Goal: Task Accomplishment & Management: Manage account settings

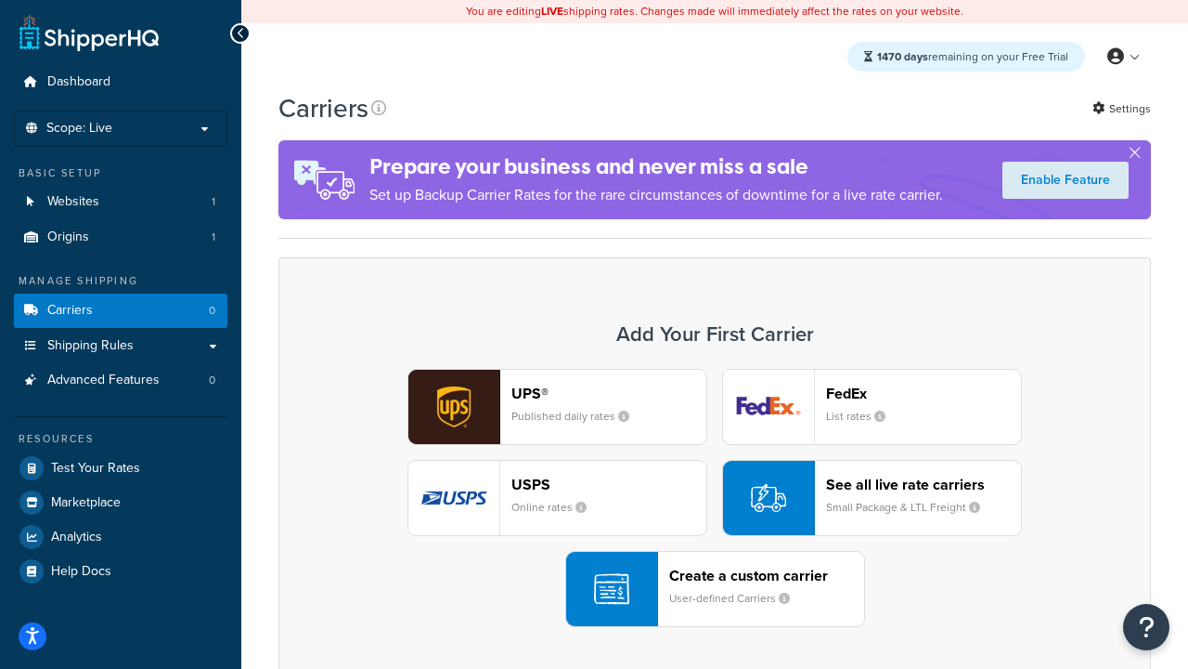
click at [715, 498] on div "UPS® Published daily rates FedEx List rates USPS Online rates See all live rate…" at bounding box center [715, 498] width 834 height 258
click at [924, 393] on header "FedEx" at bounding box center [923, 393] width 195 height 18
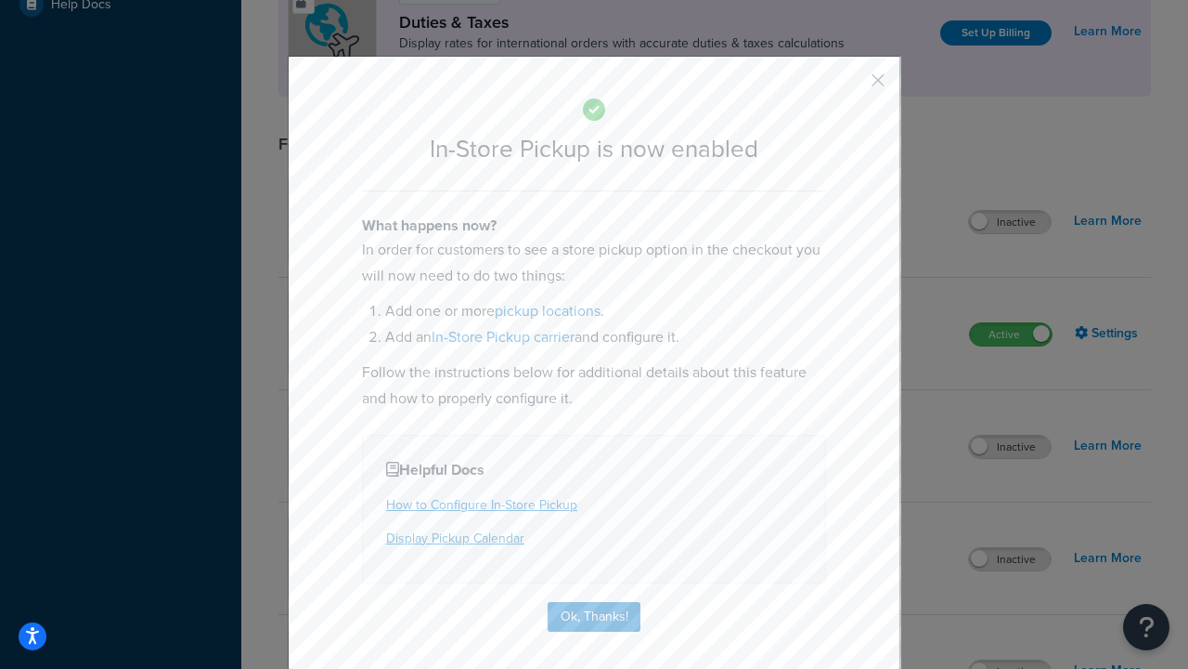
click at [850, 86] on button "button" at bounding box center [851, 86] width 5 height 5
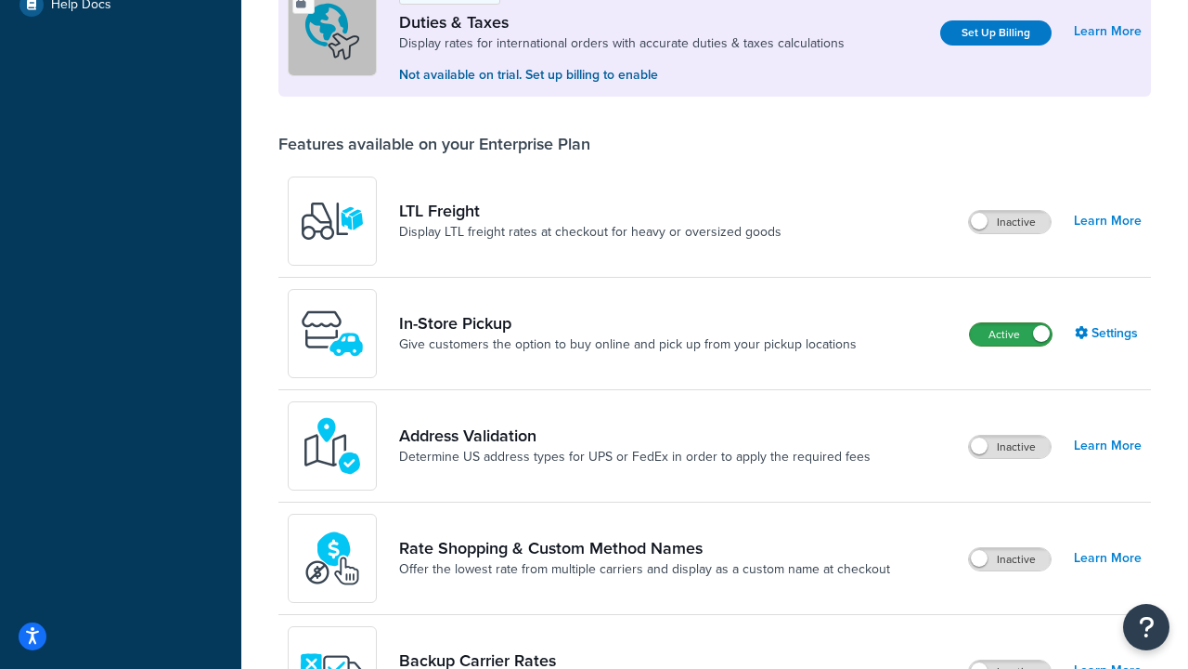
scroll to position [566, 0]
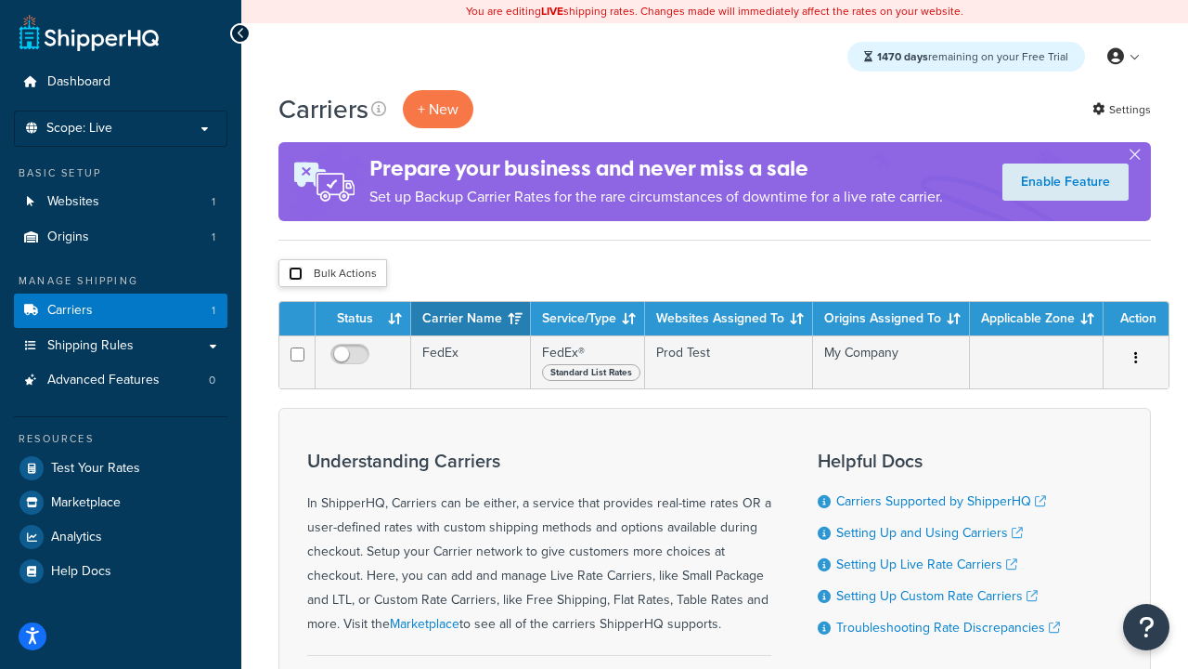
click at [295, 274] on input "checkbox" at bounding box center [296, 273] width 14 height 14
checkbox input "true"
click at [0, 0] on button "Delete" at bounding box center [0, 0] width 0 height 0
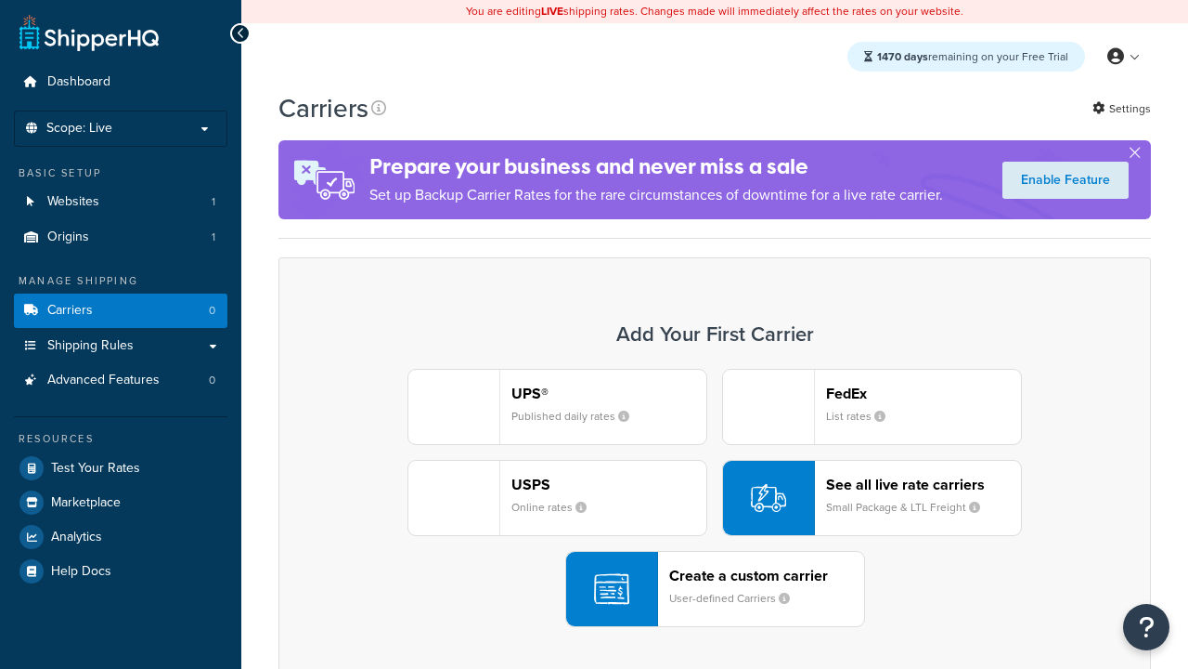
click at [715, 498] on div "UPS® Published daily rates FedEx List rates USPS Online rates See all live rate…" at bounding box center [715, 498] width 834 height 258
click at [924, 393] on header "FedEx" at bounding box center [923, 393] width 195 height 18
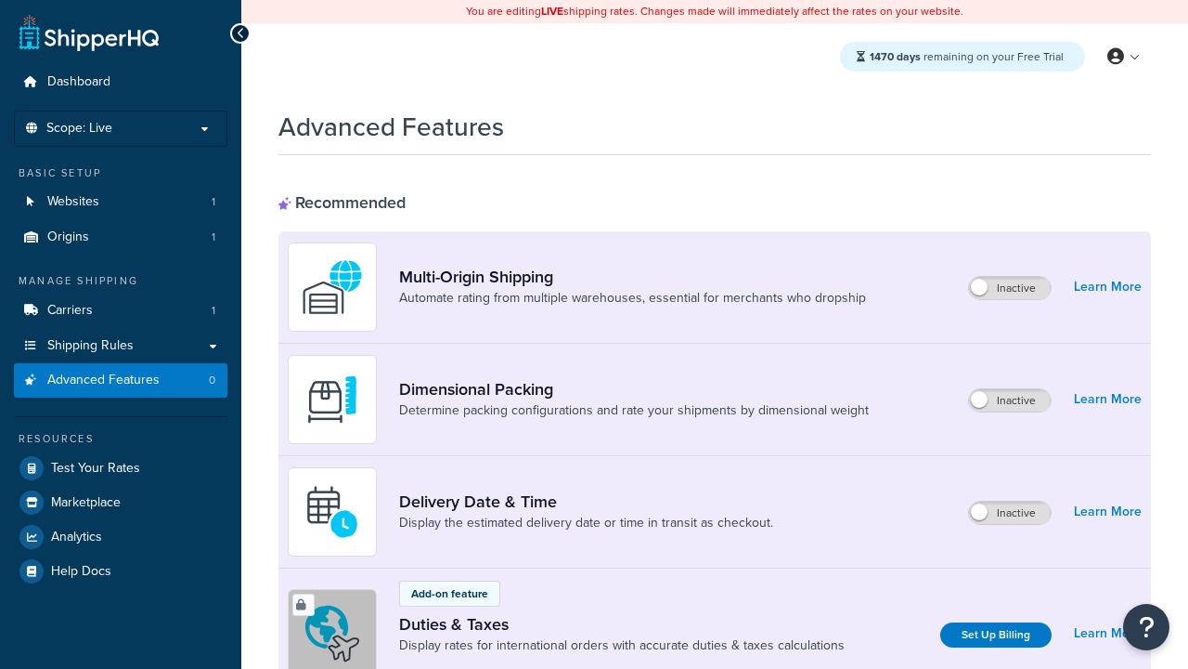
scroll to position [602, 0]
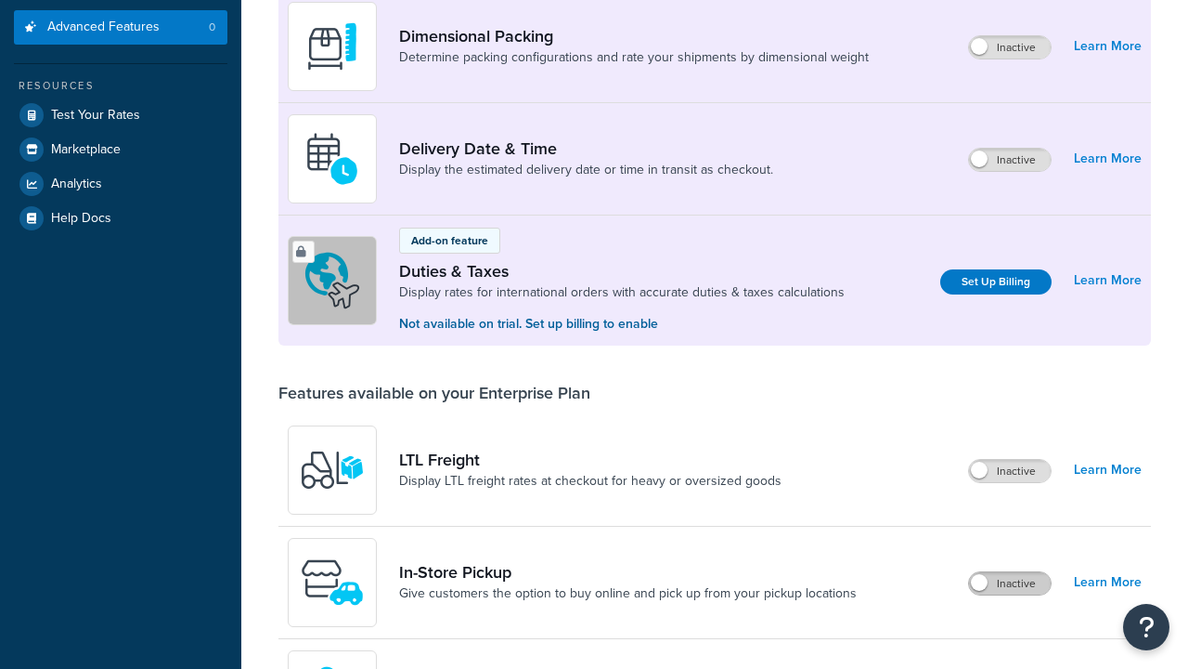
click at [1010, 572] on label "Inactive" at bounding box center [1010, 583] width 82 height 22
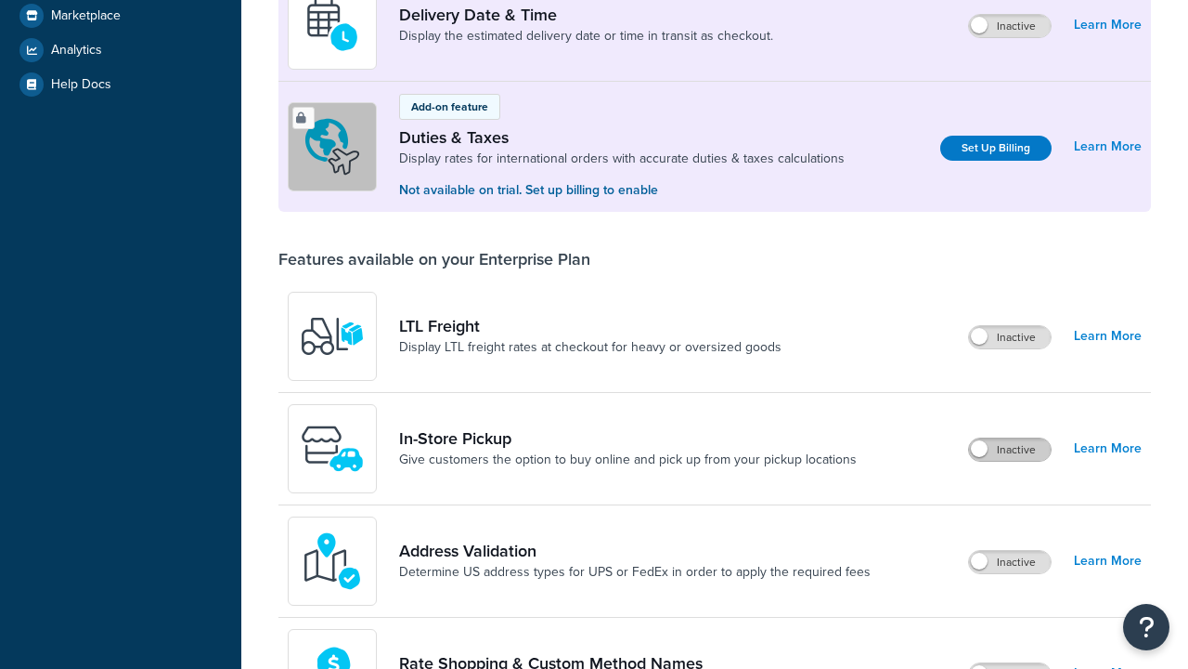
scroll to position [0, 0]
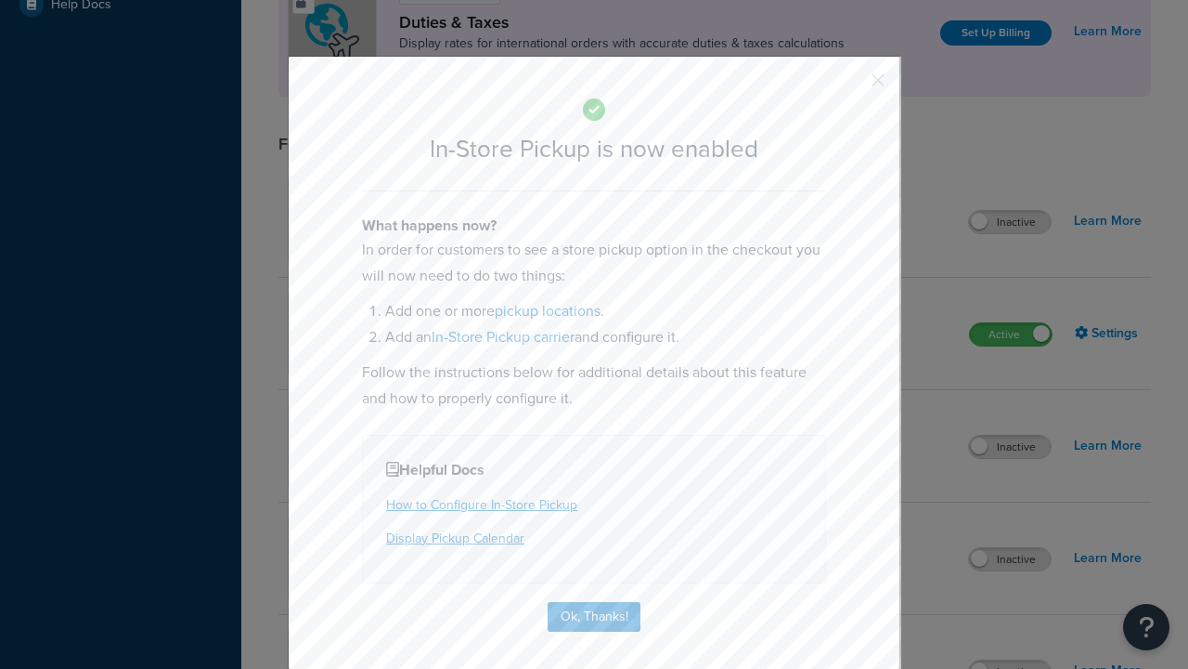
click at [850, 84] on button "button" at bounding box center [851, 86] width 5 height 5
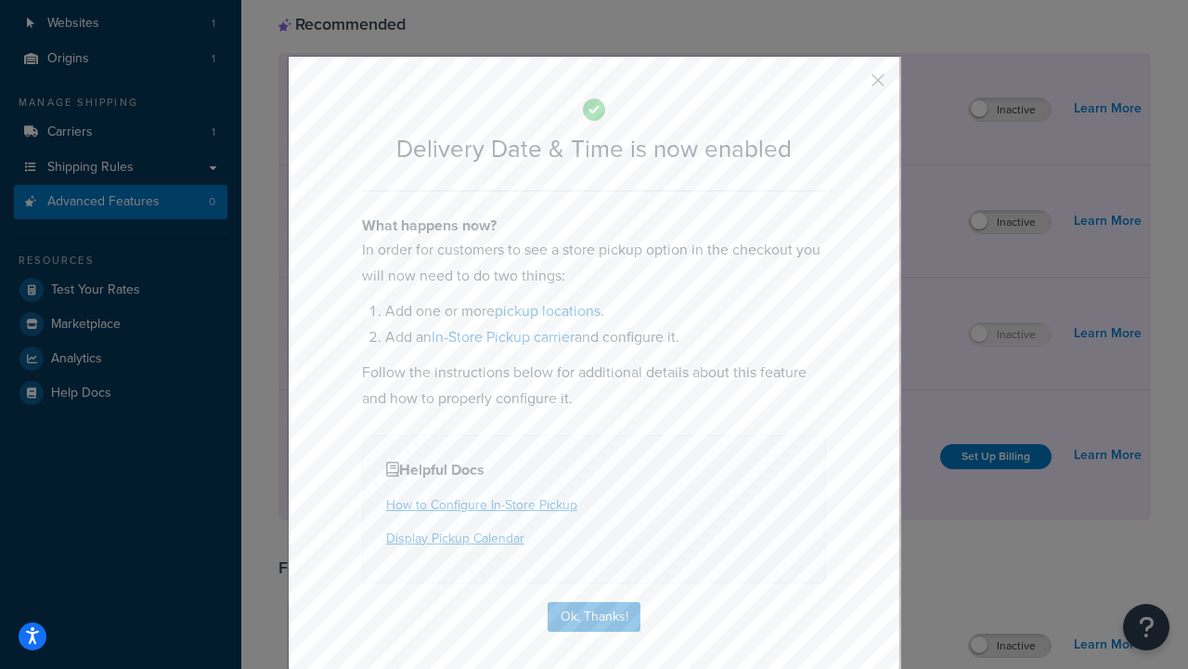
click at [850, 86] on button "button" at bounding box center [851, 86] width 5 height 5
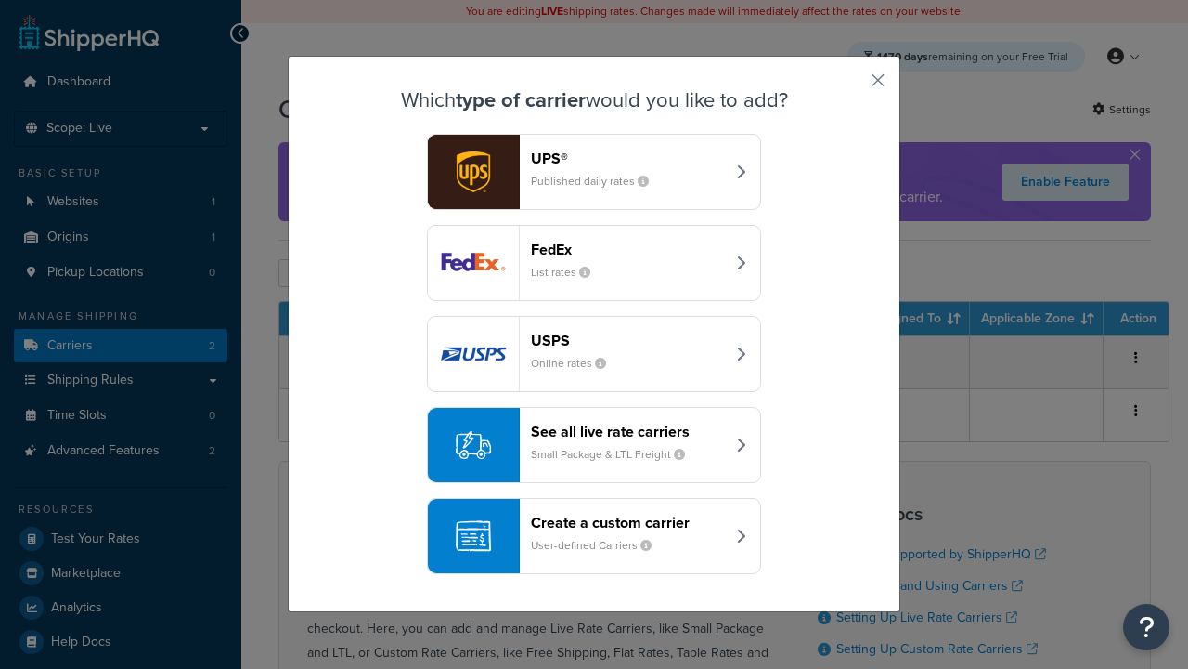
click at [594, 536] on div "Create a custom carrier User-defined Carriers" at bounding box center [628, 535] width 194 height 45
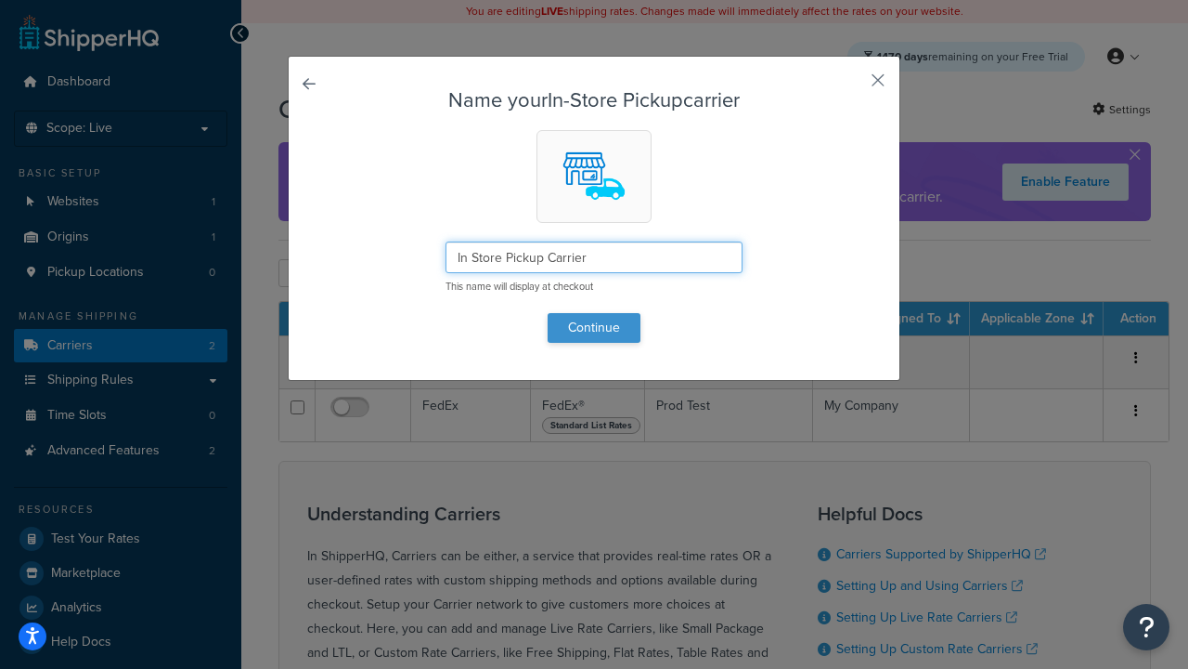
type input "In Store Pickup Carrier"
click at [594, 327] on button "Continue" at bounding box center [594, 328] width 93 height 30
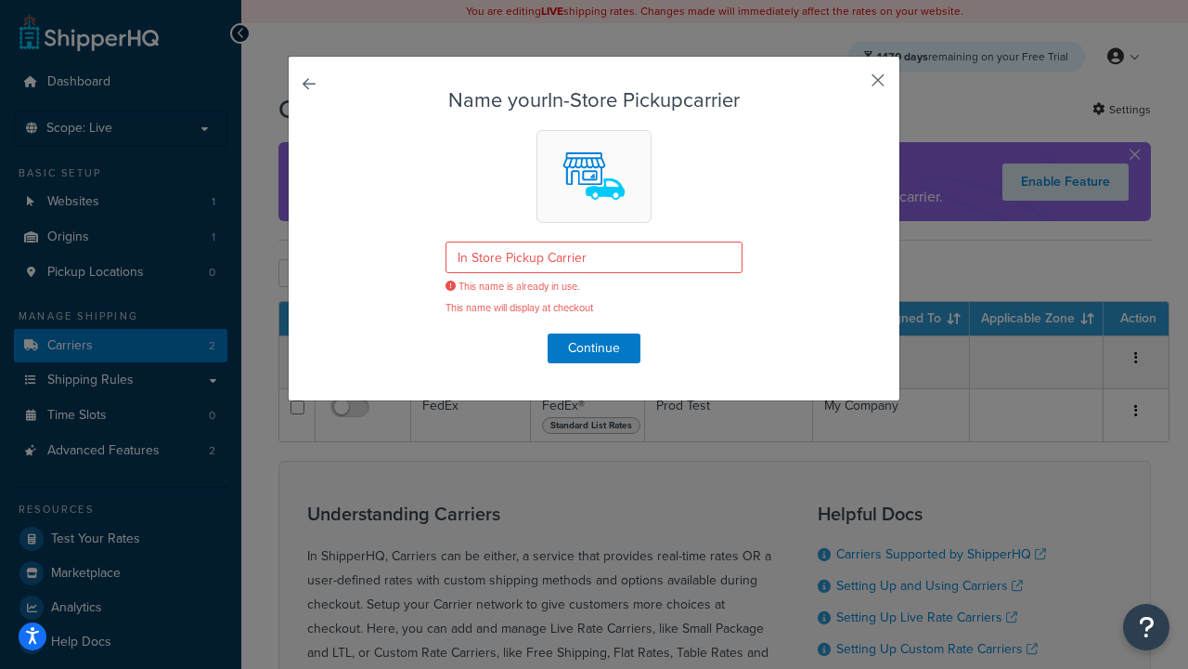
click at [850, 86] on button "button" at bounding box center [851, 86] width 5 height 5
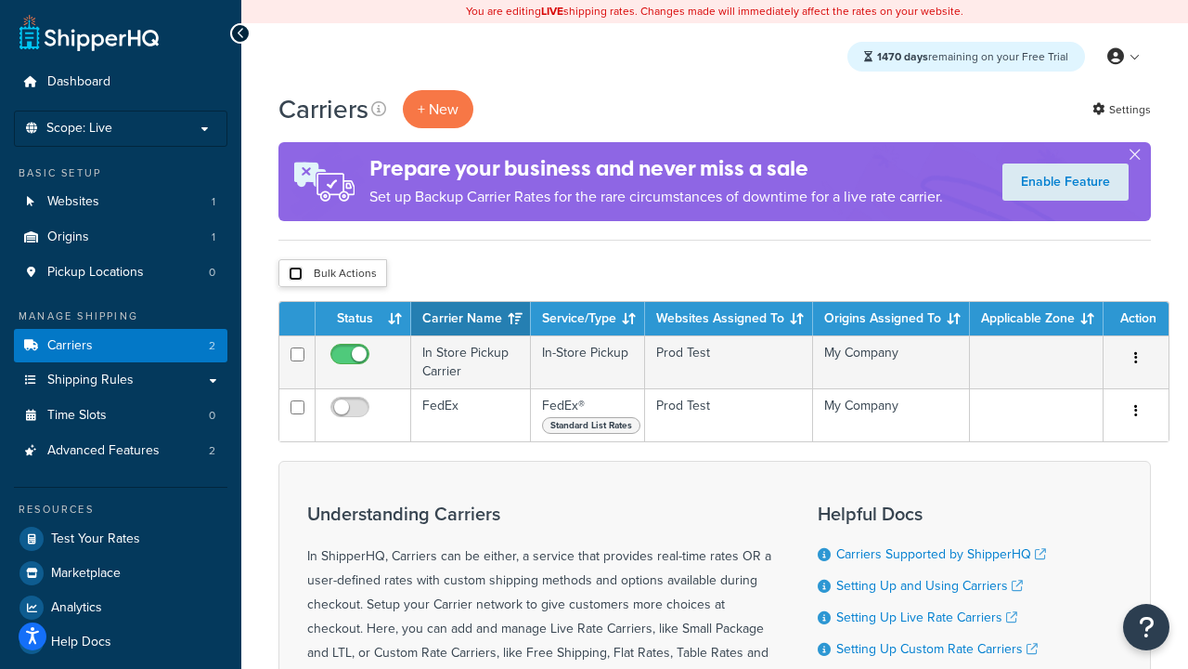
click at [295, 274] on input "checkbox" at bounding box center [296, 273] width 14 height 14
checkbox input "true"
click at [0, 0] on button "Delete" at bounding box center [0, 0] width 0 height 0
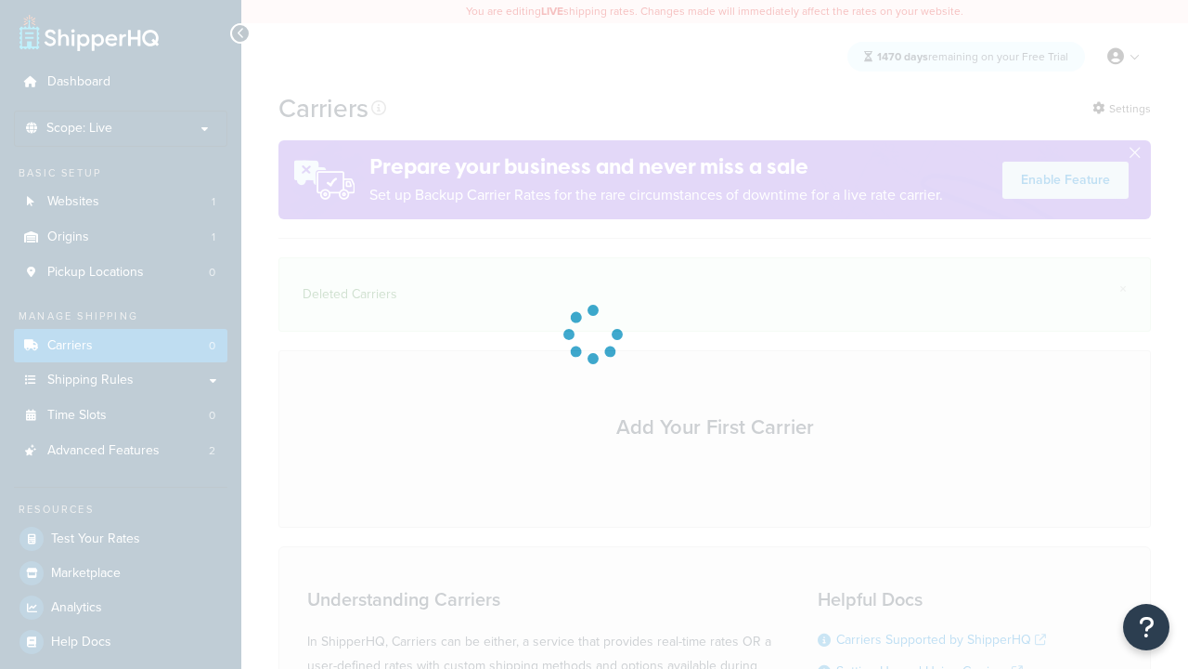
scroll to position [256, 0]
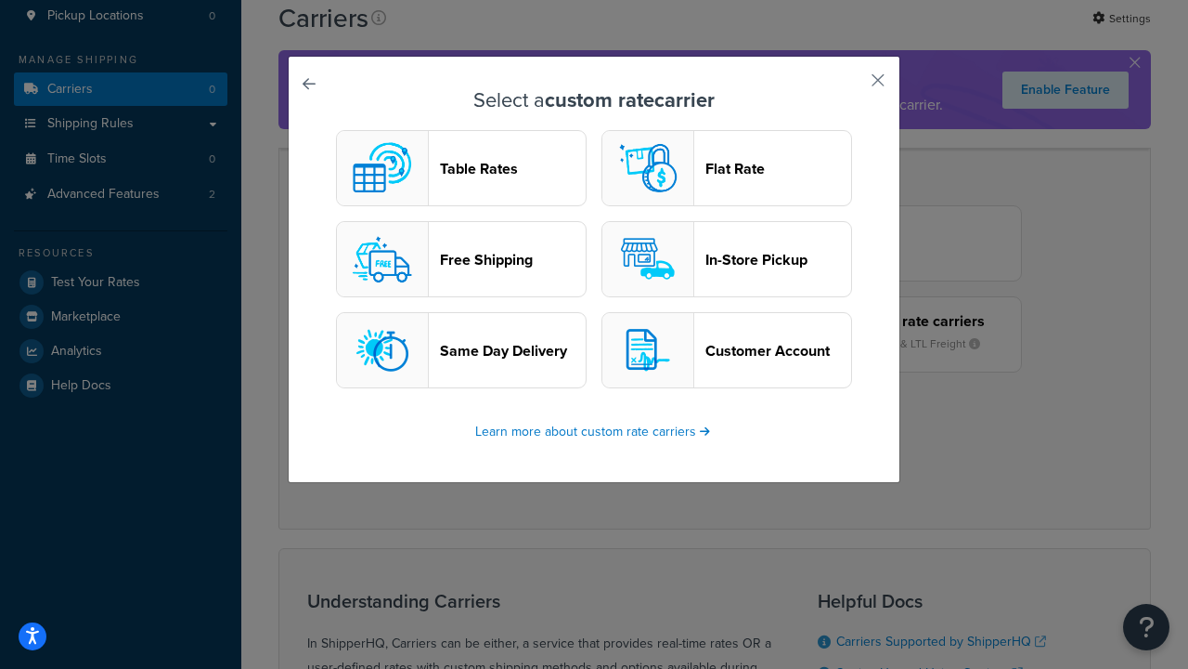
click at [727, 259] on header "In-Store Pickup" at bounding box center [779, 260] width 146 height 18
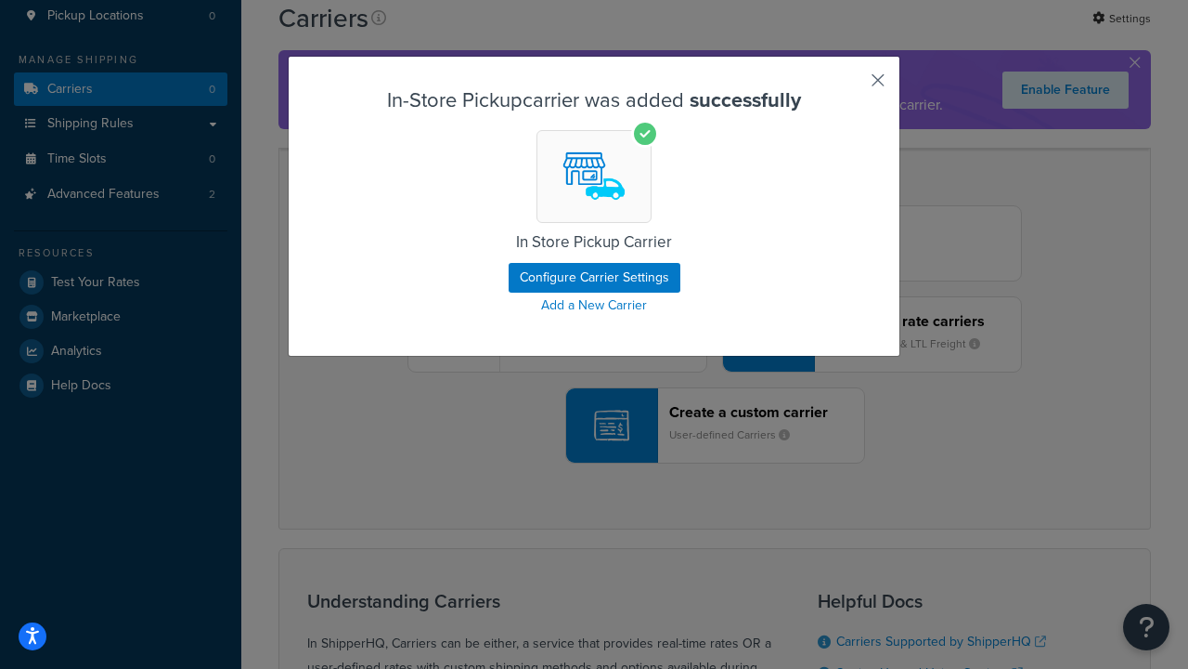
click at [850, 86] on button "button" at bounding box center [851, 86] width 5 height 5
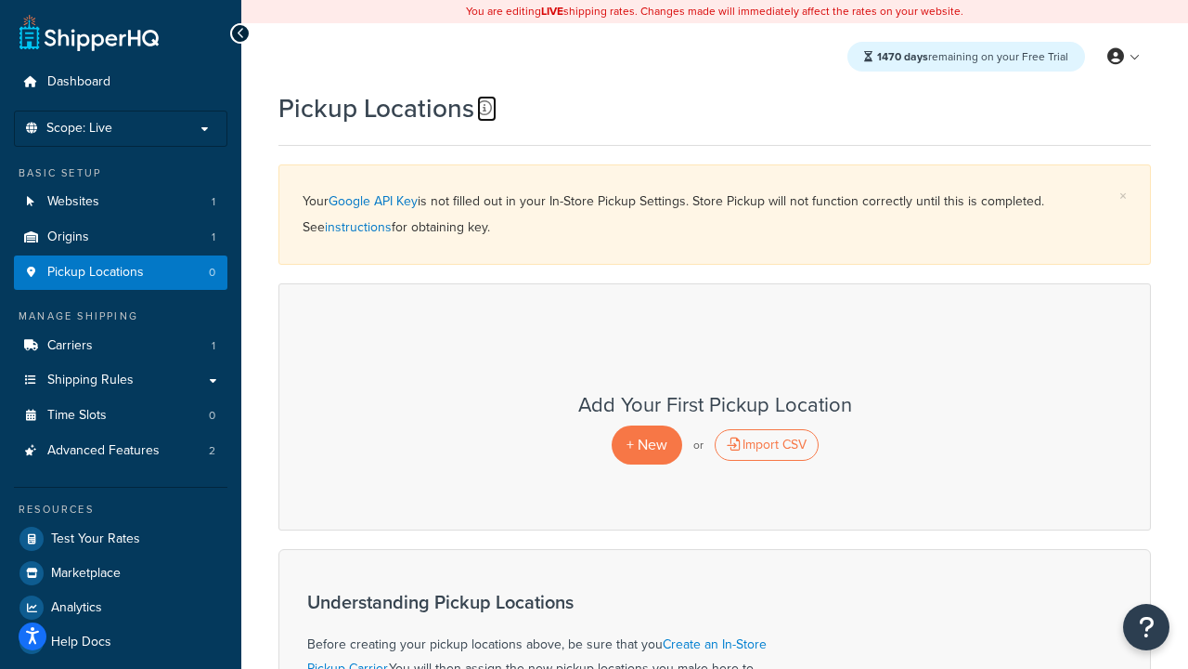
click at [485, 108] on icon at bounding box center [484, 107] width 15 height 15
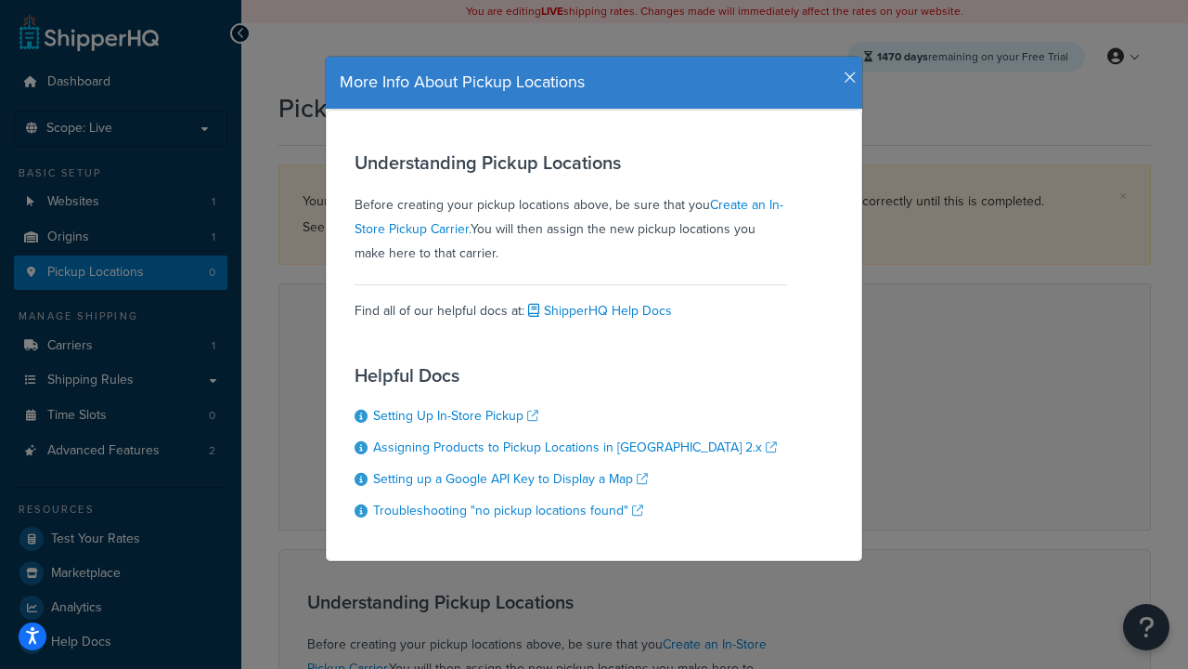
click at [846, 71] on icon "button" at bounding box center [850, 78] width 13 height 17
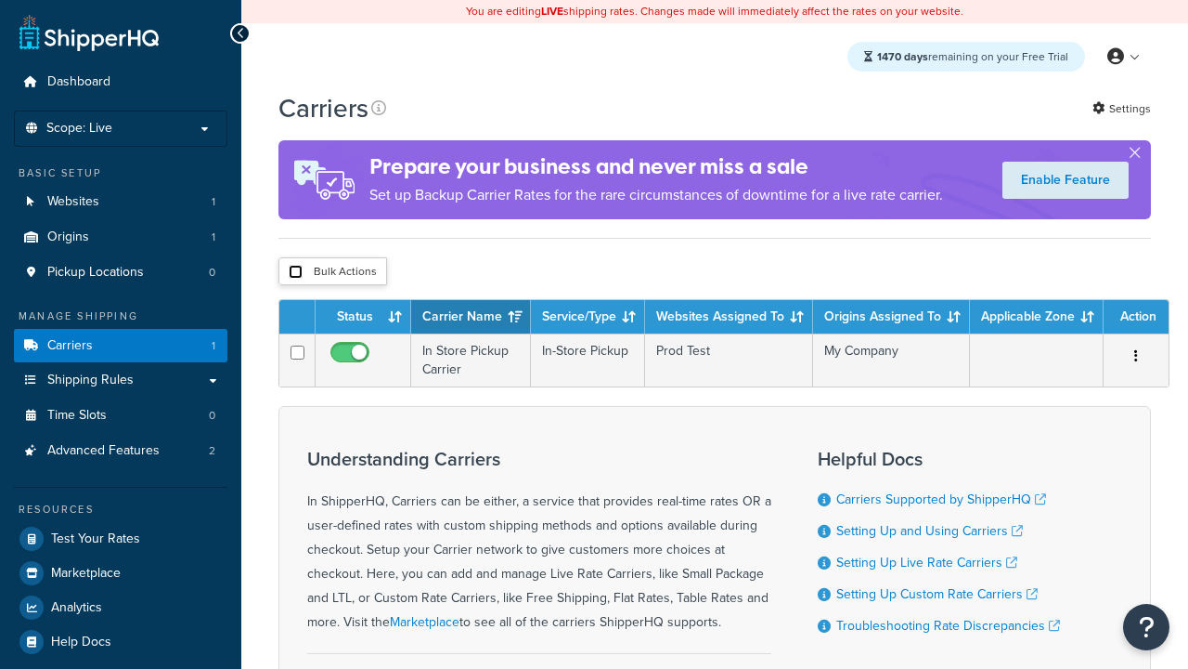
click at [295, 272] on input "checkbox" at bounding box center [296, 272] width 14 height 14
checkbox input "true"
click at [0, 0] on button "Delete" at bounding box center [0, 0] width 0 height 0
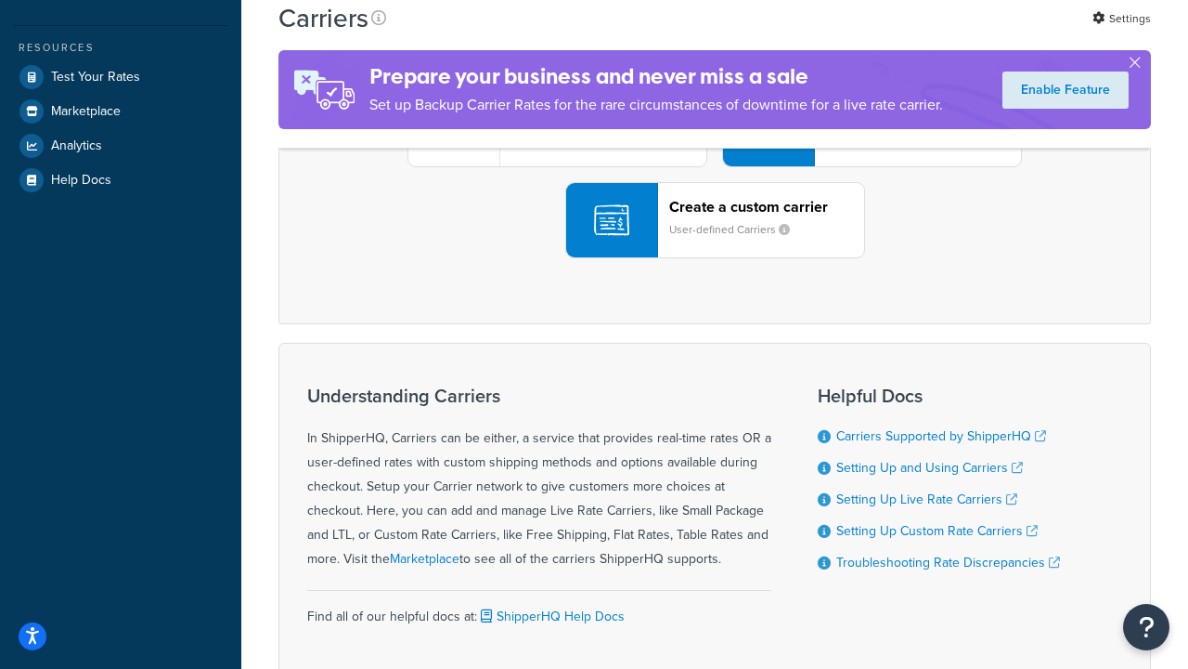
click at [715, 258] on div "UPS® Published daily rates FedEx List rates USPS Online rates See all live rate…" at bounding box center [715, 129] width 834 height 258
click at [924, 33] on header "FedEx" at bounding box center [923, 25] width 195 height 18
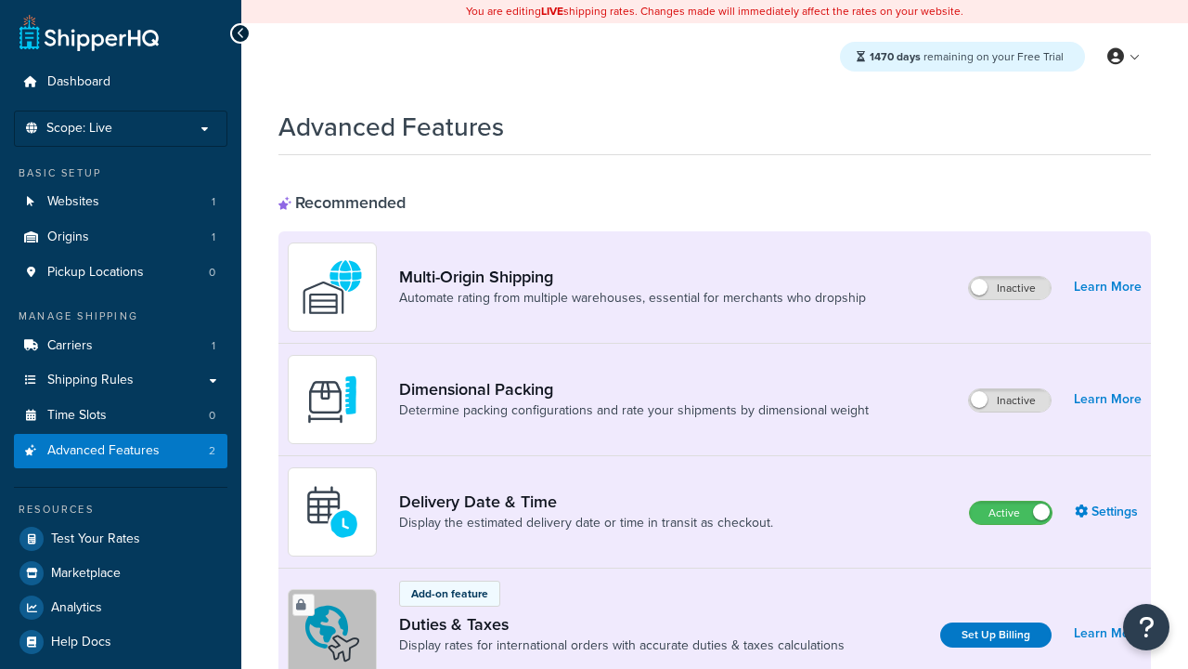
scroll to position [602, 0]
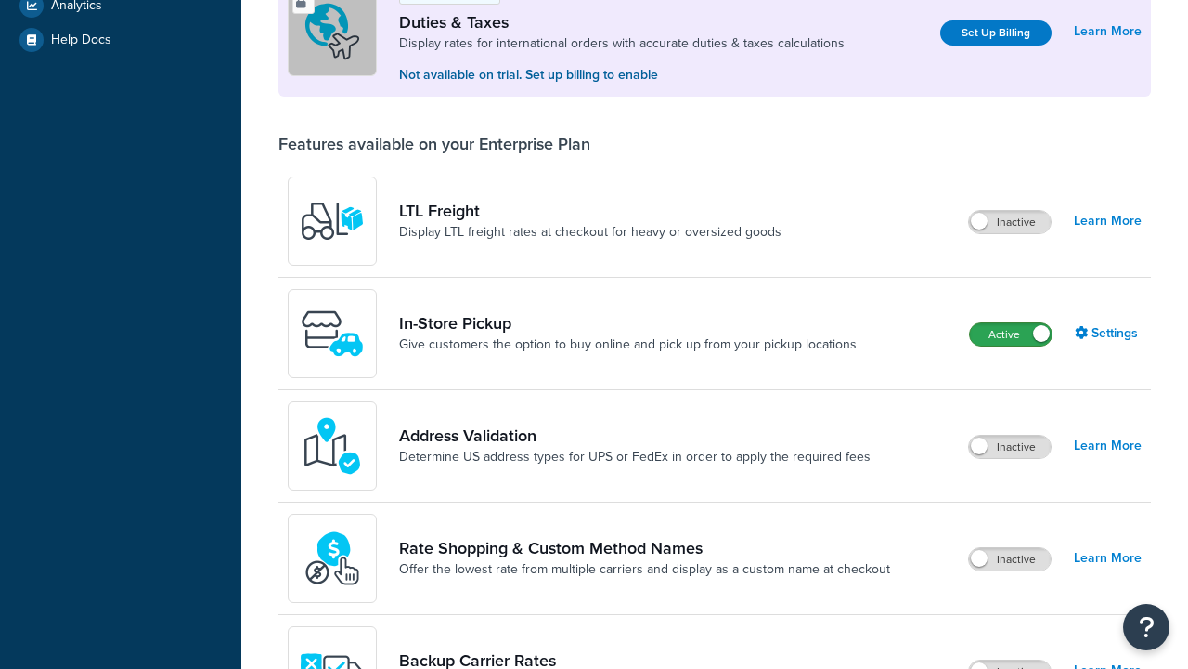
scroll to position [0, 0]
click at [1011, 334] on label "Active" at bounding box center [1011, 334] width 82 height 22
